Goal: Task Accomplishment & Management: Complete application form

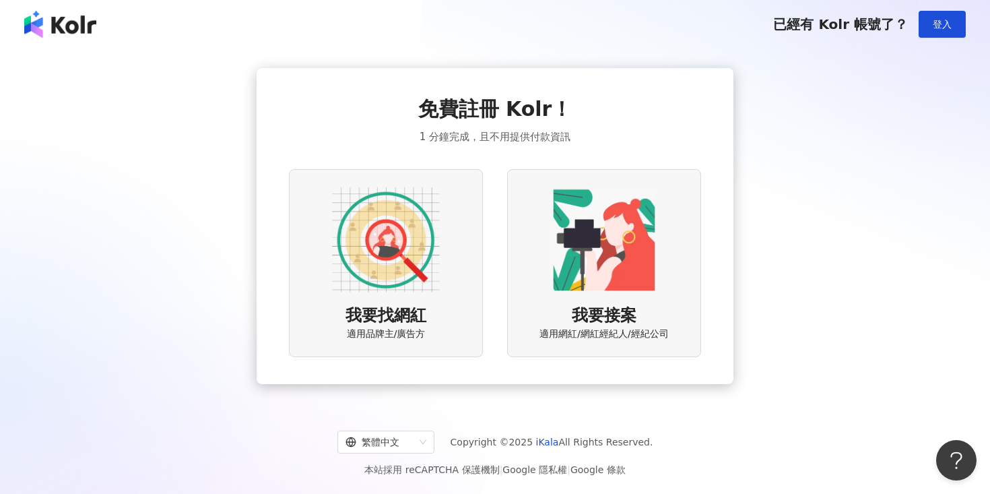
click at [415, 249] on img at bounding box center [386, 240] width 108 height 108
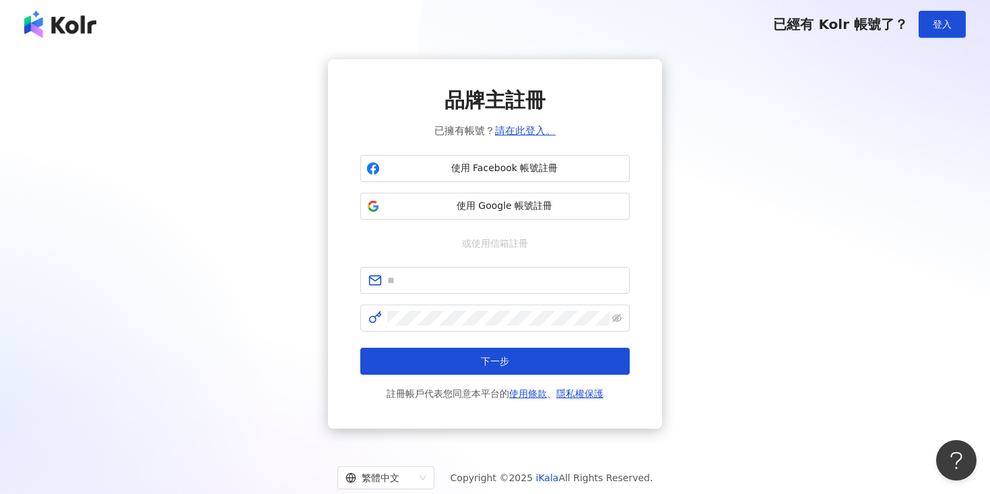
scroll to position [62, 0]
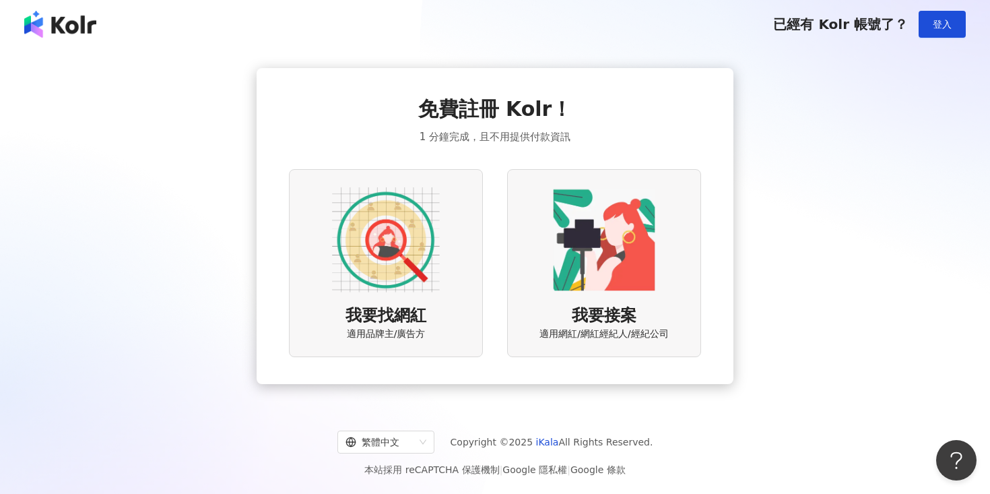
click at [68, 24] on img at bounding box center [60, 24] width 72 height 27
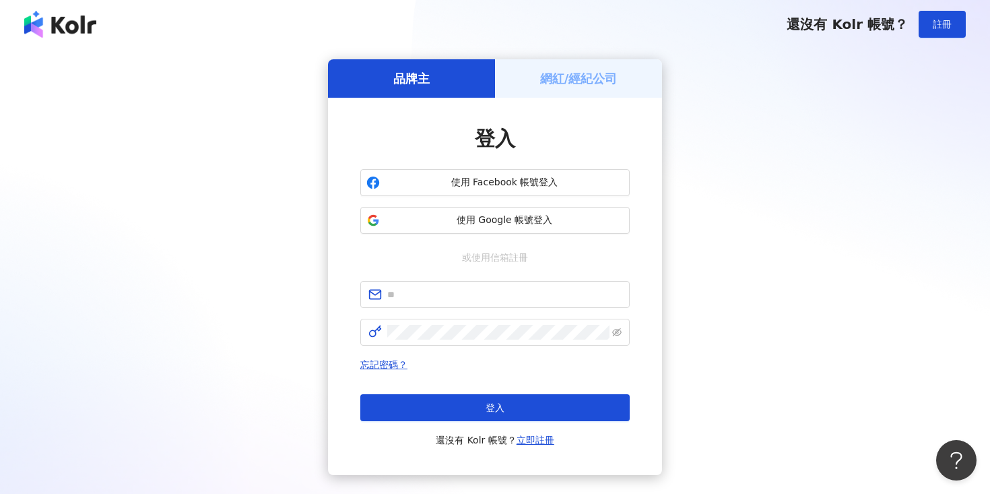
click at [53, 40] on div "還沒有 Kolr 帳號？ 註冊" at bounding box center [495, 24] width 990 height 48
